Goal: Transaction & Acquisition: Purchase product/service

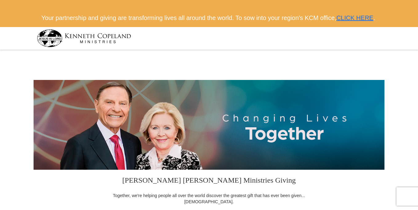
select select "[GEOGRAPHIC_DATA]"
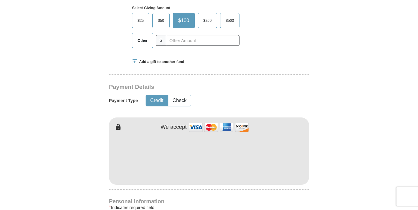
scroll to position [234, 0]
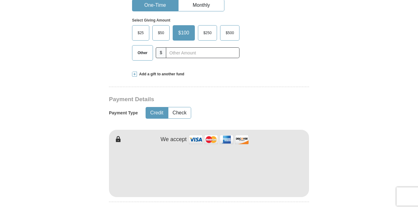
click at [138, 58] on span "Other" at bounding box center [142, 52] width 16 height 9
click at [0, 0] on input "Other" at bounding box center [0, 0] width 0 height 0
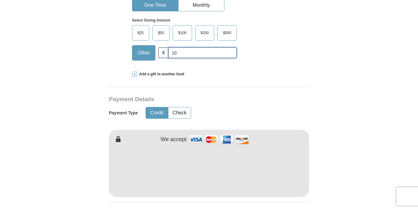
type input "10"
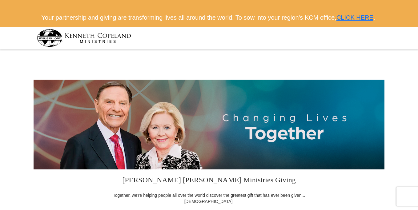
scroll to position [0, 0]
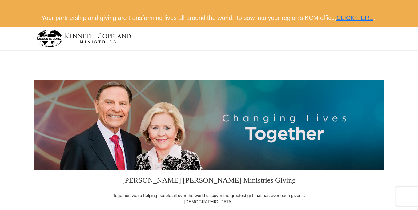
select select "[GEOGRAPHIC_DATA]"
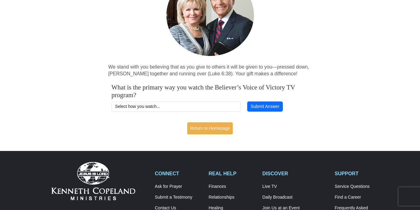
scroll to position [111, 0]
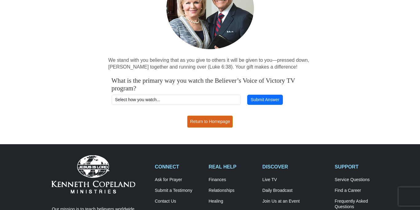
click at [221, 128] on link "Return to Homepage" at bounding box center [210, 122] width 46 height 12
